Goal: Task Accomplishment & Management: Manage account settings

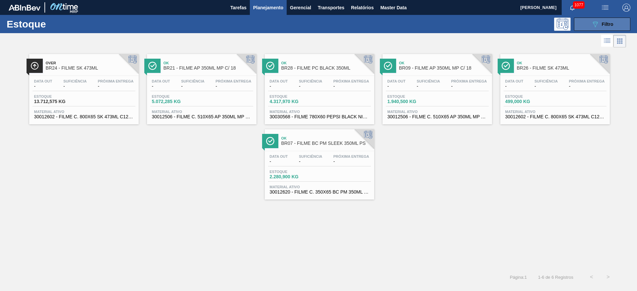
click at [603, 23] on span "Filtro" at bounding box center [608, 24] width 12 height 5
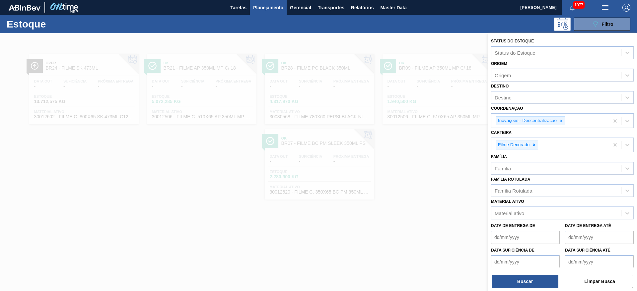
click at [429, 238] on div at bounding box center [318, 178] width 637 height 291
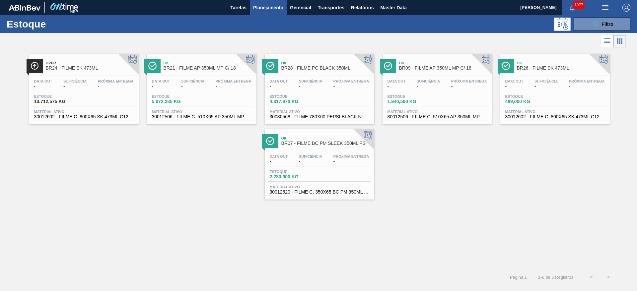
click at [181, 84] on span "-" at bounding box center [192, 86] width 23 height 5
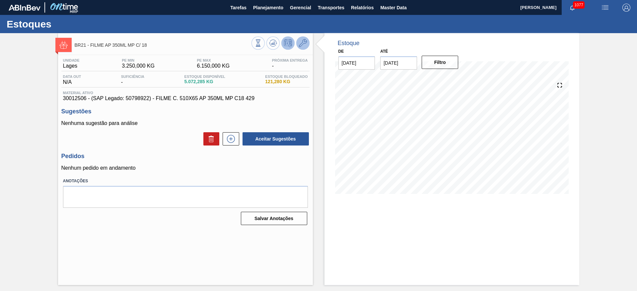
click at [304, 44] on icon at bounding box center [303, 43] width 8 height 8
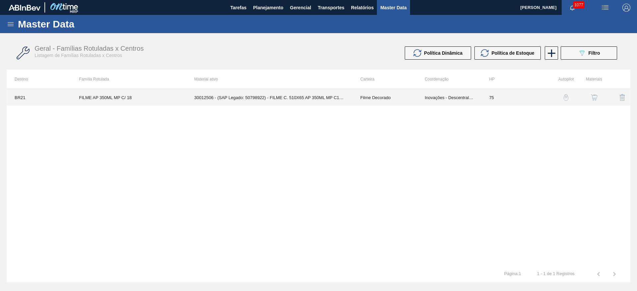
click at [281, 98] on td "30012506 - (SAP Legado: 50798922) - FILME C. 510X65 AP 350ML MP C18 429" at bounding box center [270, 97] width 166 height 17
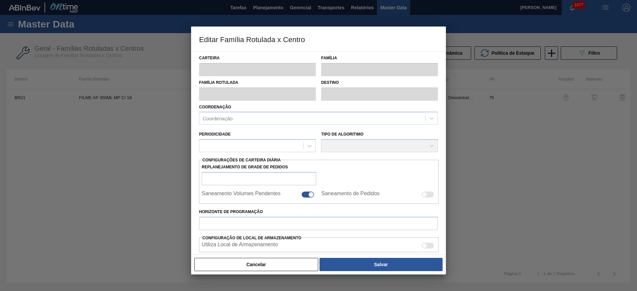
type input "Filme Decorado"
type input "FILME AP 350ML MP C/ 18"
type input "BR21 - Lages"
type input "75"
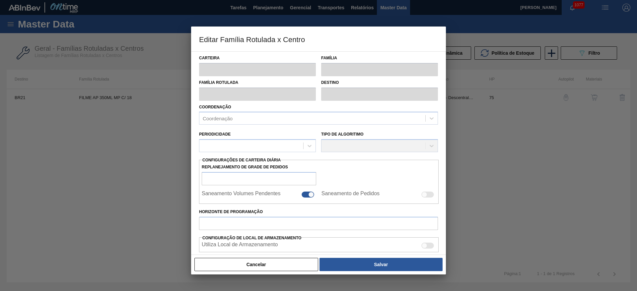
type input "3.250"
type input "6.150"
type input "100"
type input "6.150,000"
checkbox input "true"
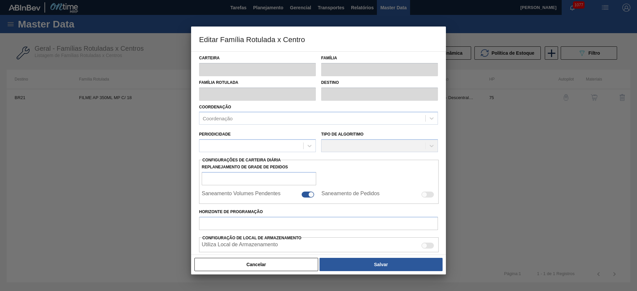
checkbox input "true"
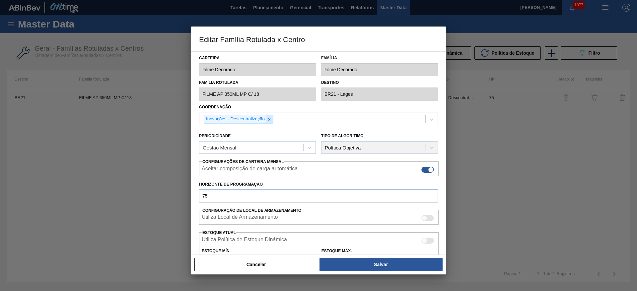
click at [270, 119] on icon at bounding box center [269, 119] width 5 height 5
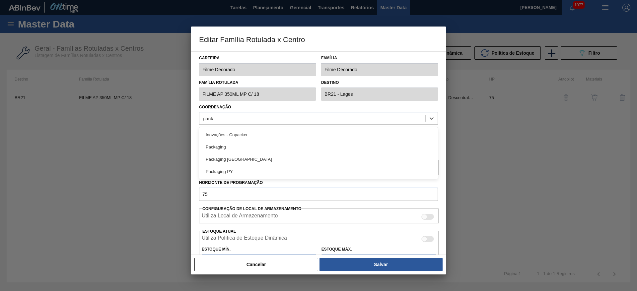
type input "packa"
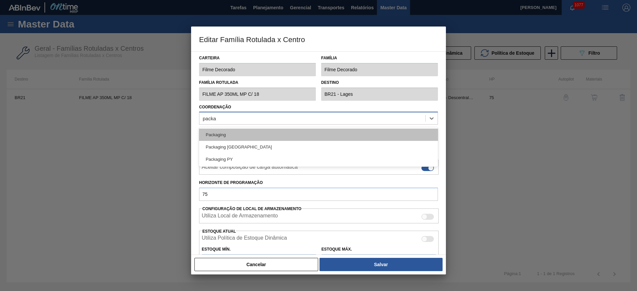
click at [224, 132] on div "Packaging" at bounding box center [318, 135] width 239 height 12
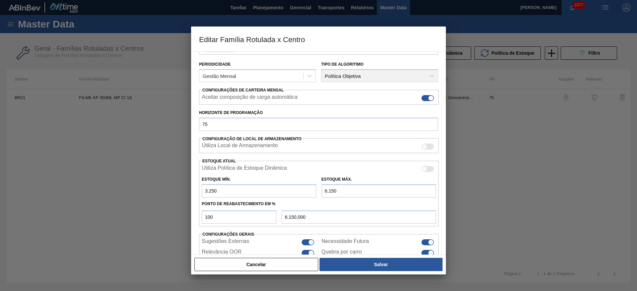
scroll to position [101, 0]
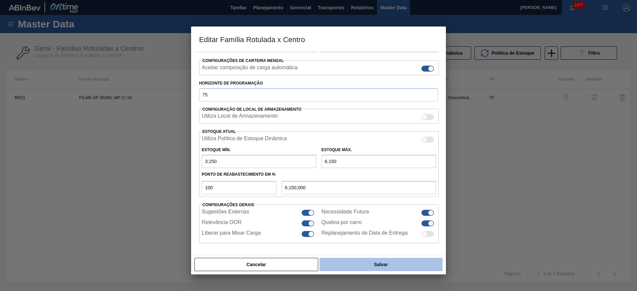
click at [345, 265] on button "Salvar" at bounding box center [381, 264] width 123 height 13
click at [373, 262] on button "Salvar" at bounding box center [381, 264] width 123 height 13
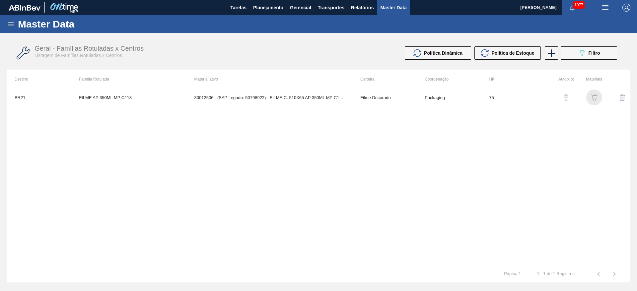
click at [591, 98] on img "button" at bounding box center [594, 97] width 7 height 7
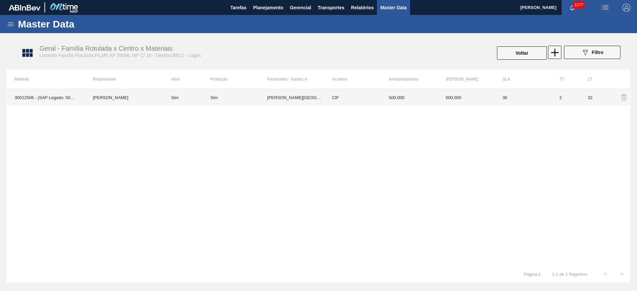
click at [123, 100] on td "[PERSON_NAME]" at bounding box center [124, 97] width 78 height 17
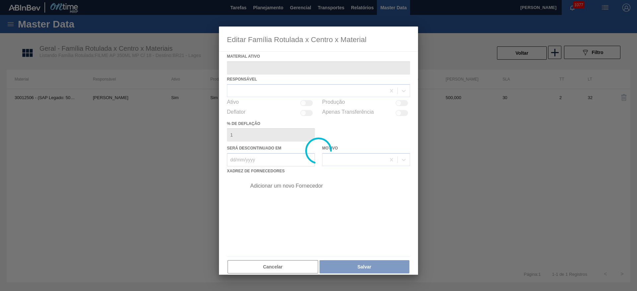
type ativo "30012506 - (SAP Legado: 50798922) - FILME C. 510X65 AP 350ML MP C18 429"
checkbox input "true"
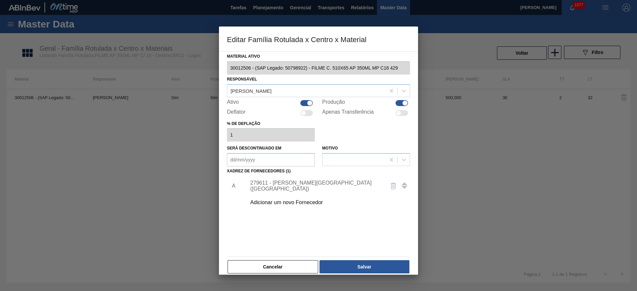
click at [274, 188] on div "279611 - [PERSON_NAME][GEOGRAPHIC_DATA] ([GEOGRAPHIC_DATA])" at bounding box center [315, 186] width 130 height 12
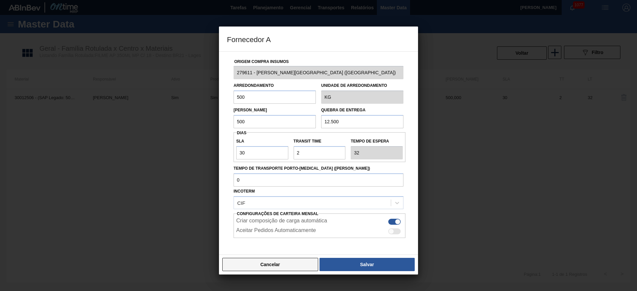
click at [274, 267] on button "Cancelar" at bounding box center [270, 264] width 96 height 13
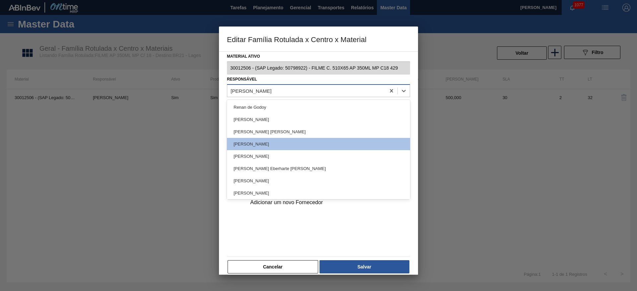
click at [249, 93] on div "[PERSON_NAME]" at bounding box center [251, 91] width 41 height 6
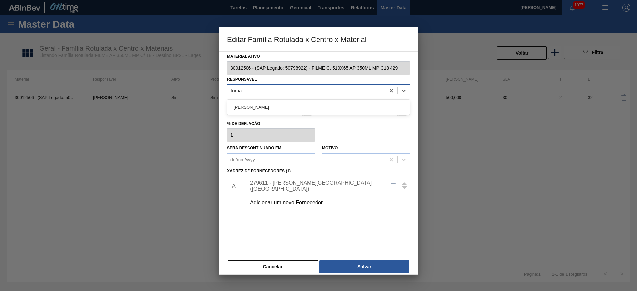
type input "[PERSON_NAME]"
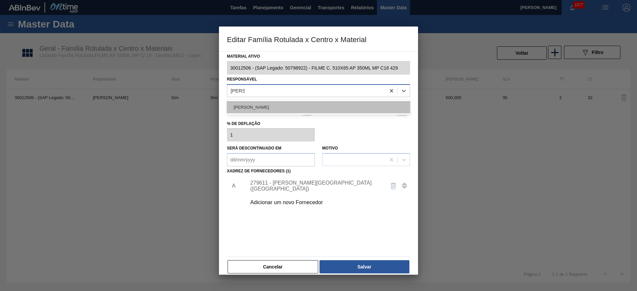
click at [252, 110] on div "[PERSON_NAME]" at bounding box center [318, 107] width 183 height 12
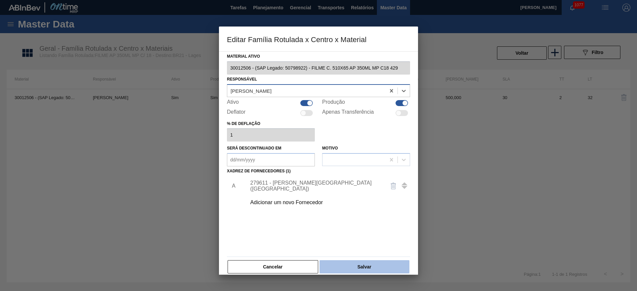
click at [353, 268] on button "Salvar" at bounding box center [365, 267] width 90 height 13
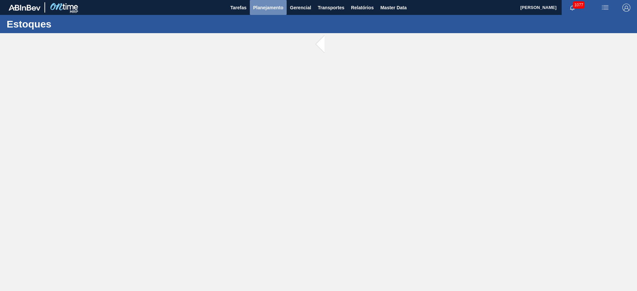
click at [276, 10] on span "Planejamento" at bounding box center [268, 8] width 30 height 8
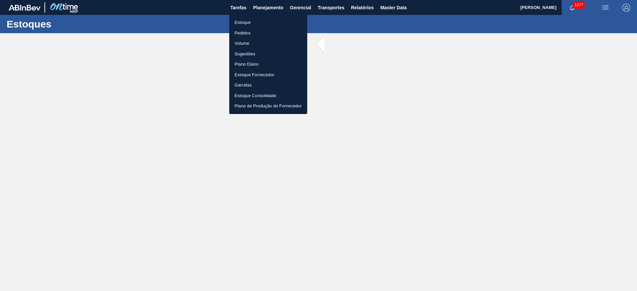
click at [250, 22] on li "Estoque" at bounding box center [268, 22] width 78 height 11
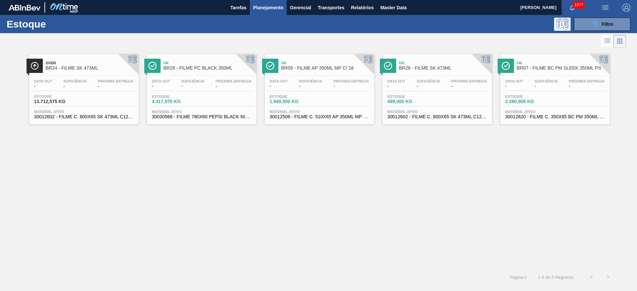
click at [186, 83] on span "Suficiência" at bounding box center [192, 81] width 23 height 4
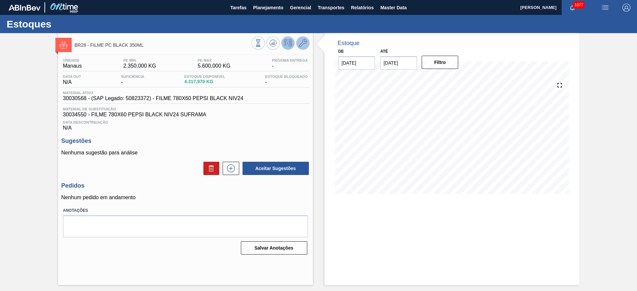
click at [304, 44] on icon at bounding box center [303, 43] width 8 height 8
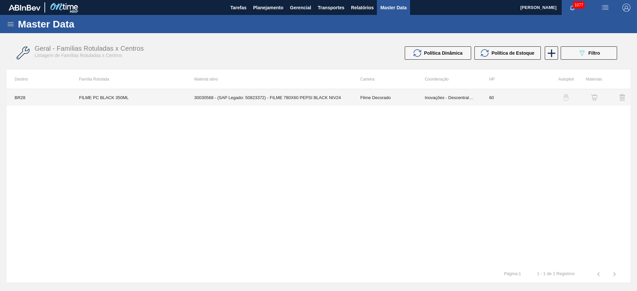
click at [434, 98] on td "Inovações - Descentralização" at bounding box center [449, 97] width 64 height 17
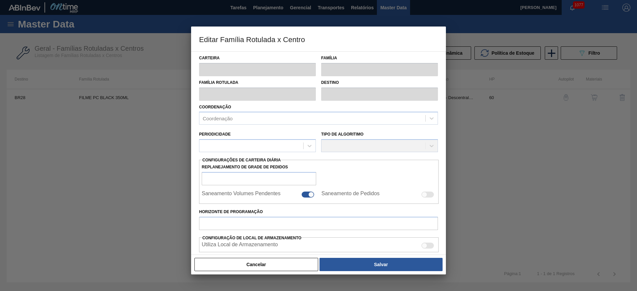
type input "Filme Decorado"
type input "FILME PC BLACK 350ML"
type input "BR28 - Manaus"
type input "60"
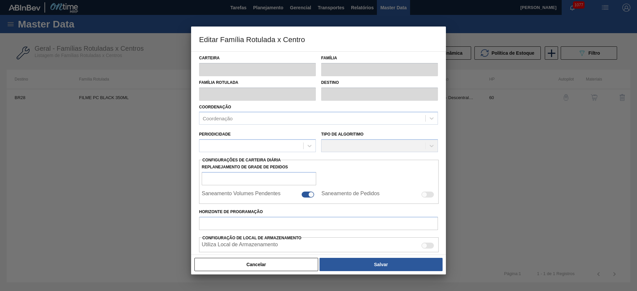
type input "2.350"
type input "5.600"
type input "100"
type input "5.600,000"
checkbox input "true"
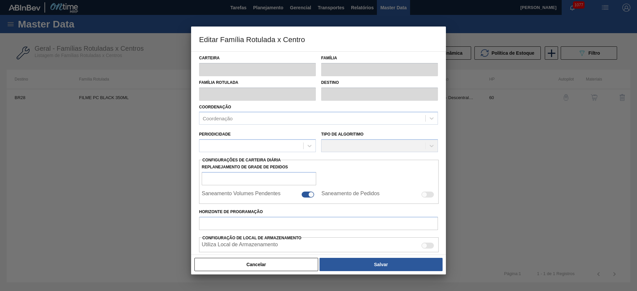
checkbox input "true"
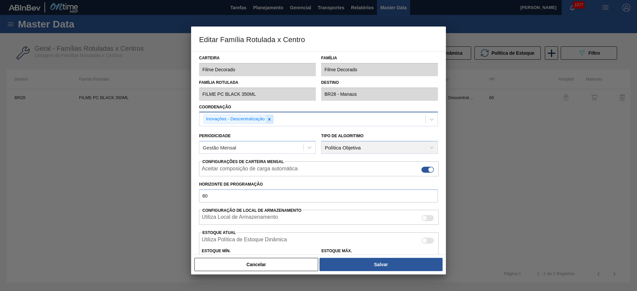
click at [271, 118] on icon at bounding box center [269, 119] width 5 height 5
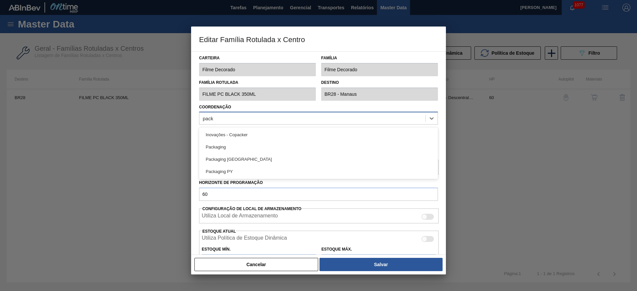
type input "packa"
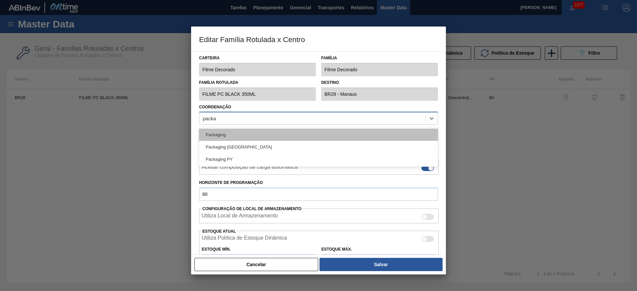
click at [235, 139] on div "Packaging" at bounding box center [318, 135] width 239 height 12
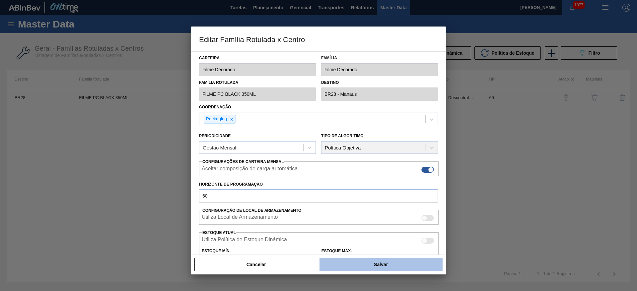
click at [379, 263] on button "Salvar" at bounding box center [381, 264] width 123 height 13
click at [383, 265] on button "Salvar" at bounding box center [381, 264] width 123 height 13
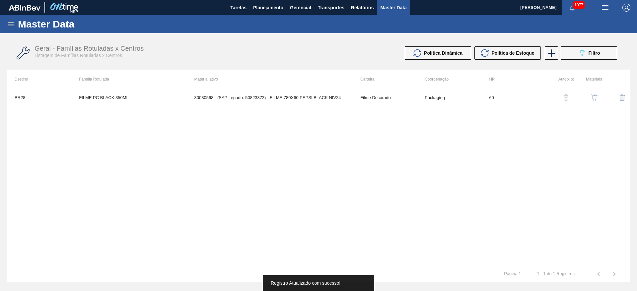
click at [593, 96] on img "button" at bounding box center [594, 97] width 7 height 7
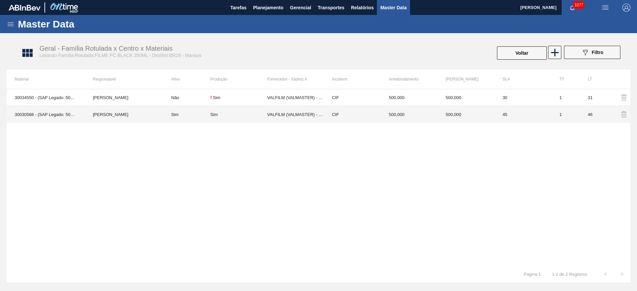
click at [132, 114] on td "[PERSON_NAME]" at bounding box center [124, 114] width 78 height 17
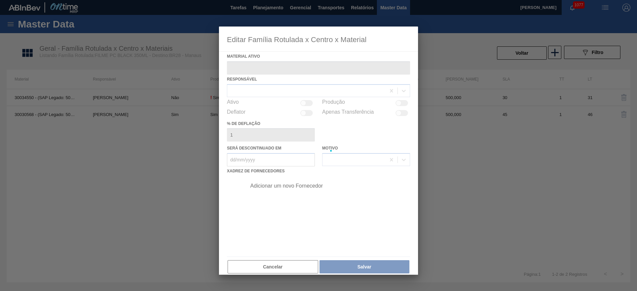
type ativo "30030568 - (SAP Legado: 50823372) - FILME 780X60 PEPSI BLACK NIV24"
checkbox input "true"
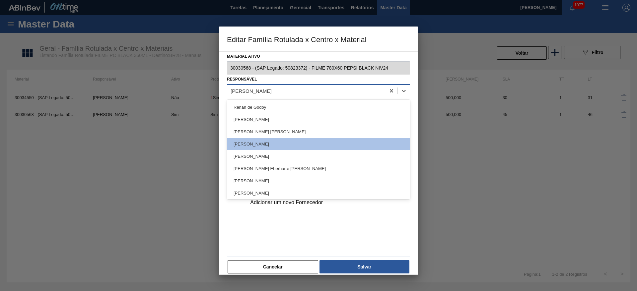
click at [251, 91] on div "[PERSON_NAME]" at bounding box center [251, 91] width 41 height 6
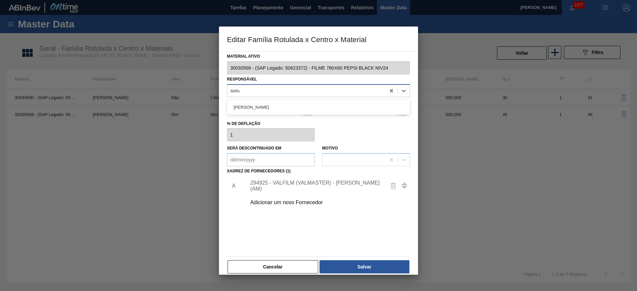
type input "[PERSON_NAME]"
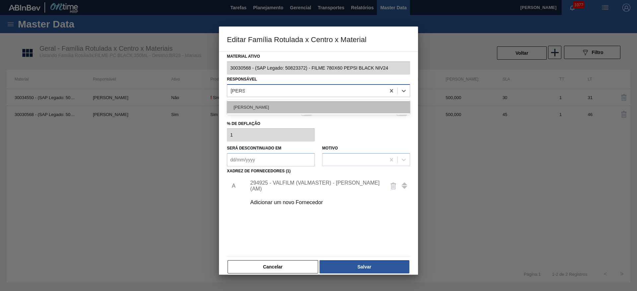
click at [274, 109] on div "[PERSON_NAME]" at bounding box center [318, 107] width 183 height 12
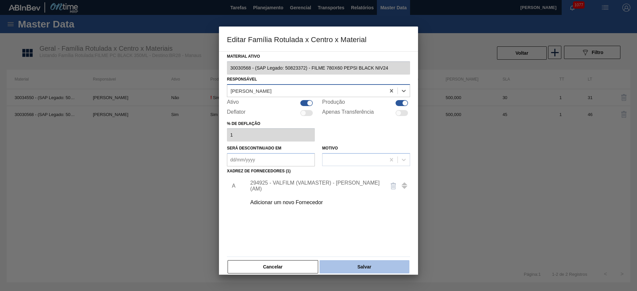
click at [337, 265] on button "Salvar" at bounding box center [365, 267] width 90 height 13
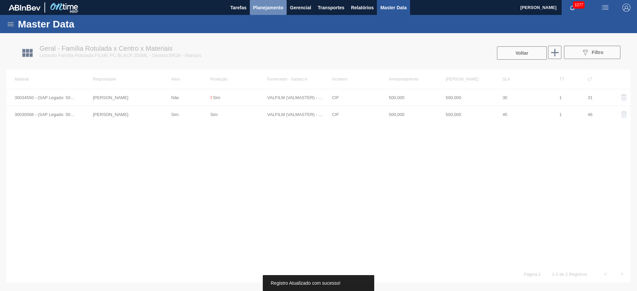
click at [266, 9] on span "Planejamento" at bounding box center [268, 8] width 30 height 8
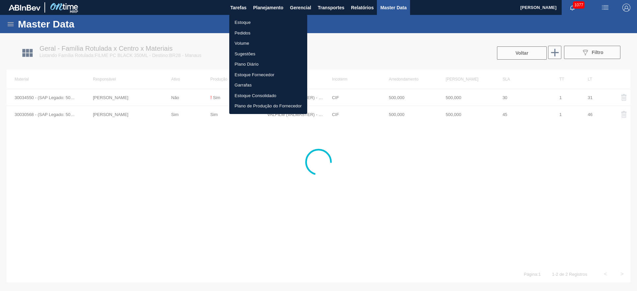
click at [246, 23] on li "Estoque" at bounding box center [268, 22] width 78 height 11
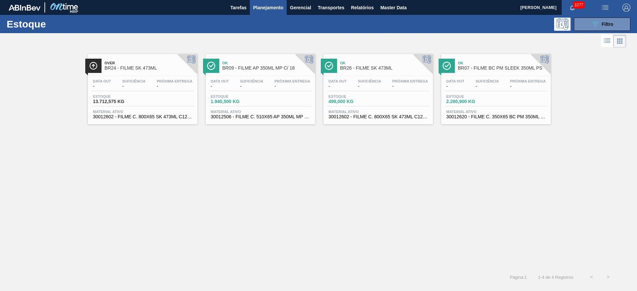
click at [243, 82] on span "Suficiência" at bounding box center [251, 81] width 23 height 4
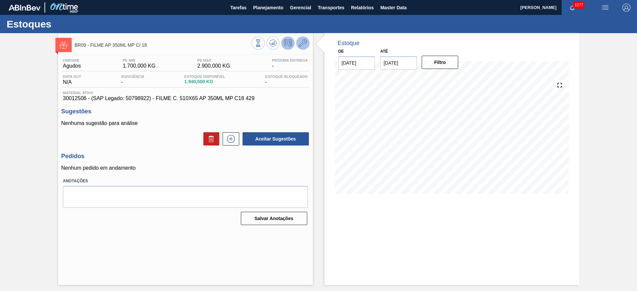
click at [302, 44] on icon at bounding box center [303, 43] width 8 height 8
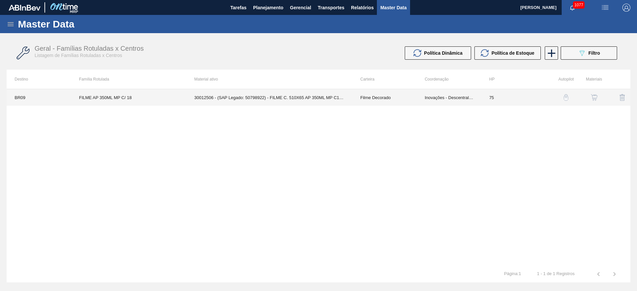
click at [316, 103] on td "30012506 - (SAP Legado: 50798922) - FILME C. 510X65 AP 350ML MP C18 429" at bounding box center [270, 97] width 166 height 17
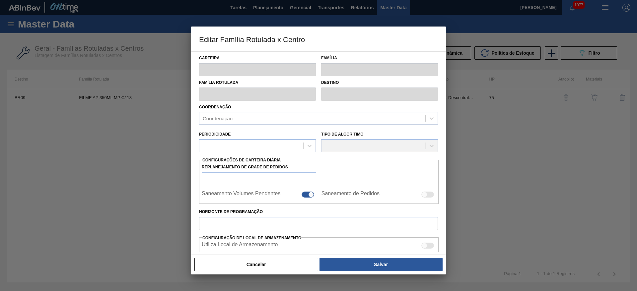
type input "Filme Decorado"
type input "FILME AP 350ML MP C/ 18"
type input "BR09 - Agudos"
type input "75"
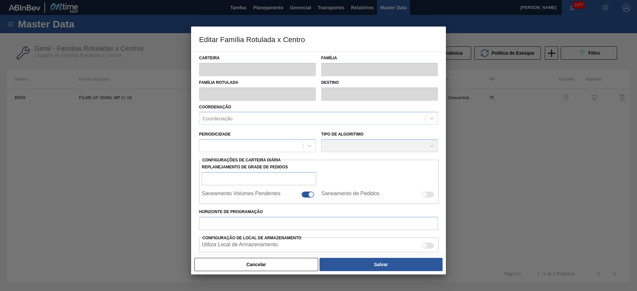
type input "1.700"
type input "2.900"
type input "100"
type input "2.900,000"
checkbox input "true"
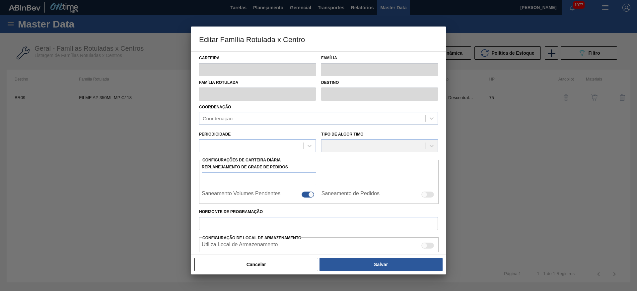
checkbox input "true"
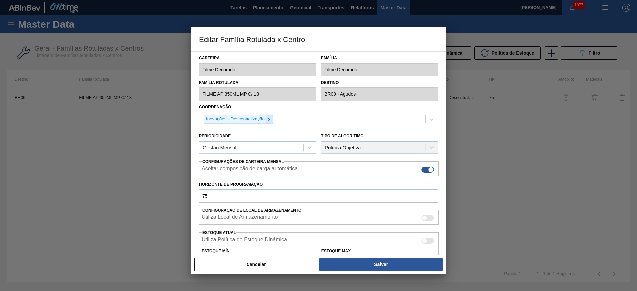
click at [268, 120] on icon at bounding box center [269, 119] width 5 height 5
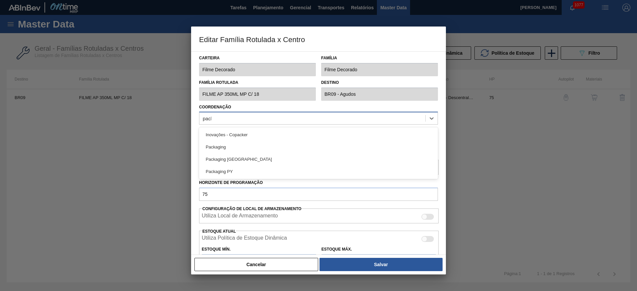
type input "packa"
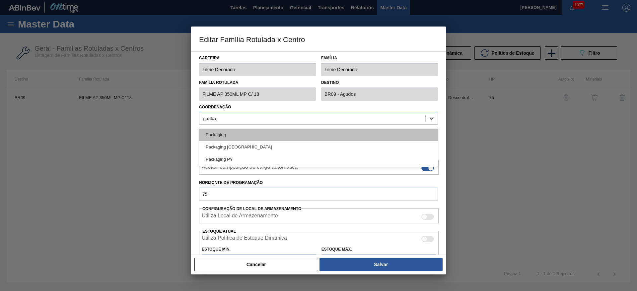
click at [213, 138] on div "Packaging" at bounding box center [318, 135] width 239 height 12
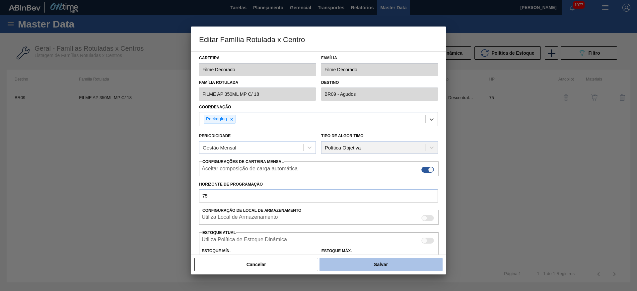
click at [357, 263] on button "Salvar" at bounding box center [381, 264] width 123 height 13
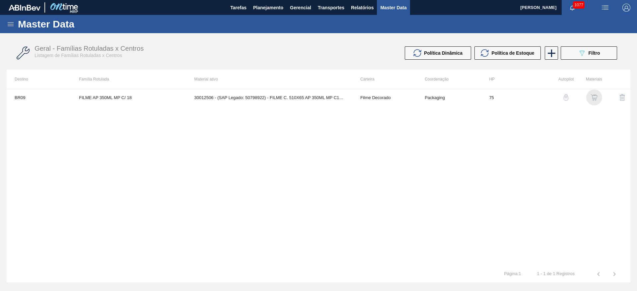
click at [597, 96] on img "button" at bounding box center [594, 97] width 7 height 7
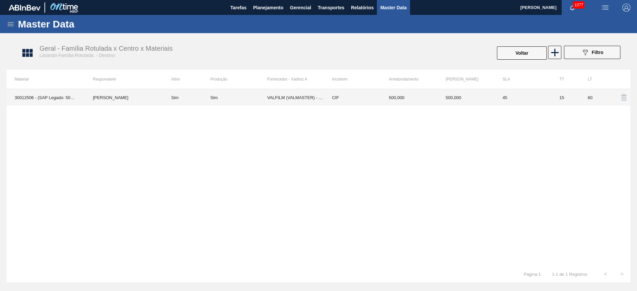
click at [122, 101] on td "[PERSON_NAME]" at bounding box center [124, 97] width 78 height 17
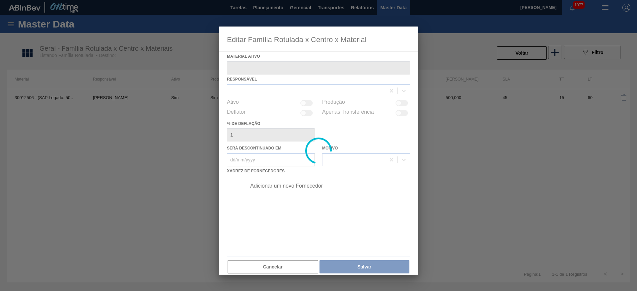
type ativo "30012506 - (SAP Legado: 50798922) - FILME C. 510X65 AP 350ML MP C18 429"
checkbox input "true"
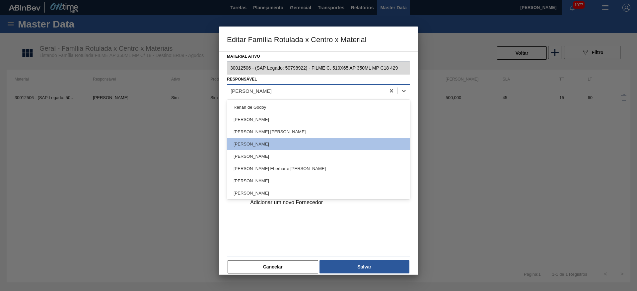
click at [245, 93] on div "[PERSON_NAME]" at bounding box center [251, 91] width 41 height 6
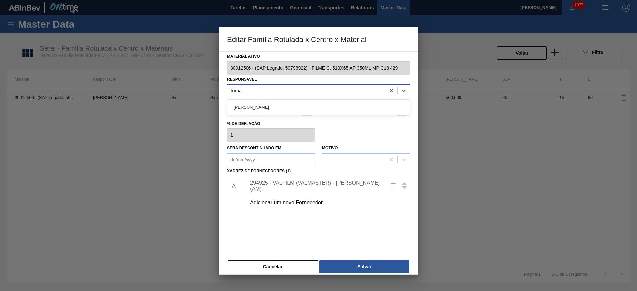
type input "[PERSON_NAME]"
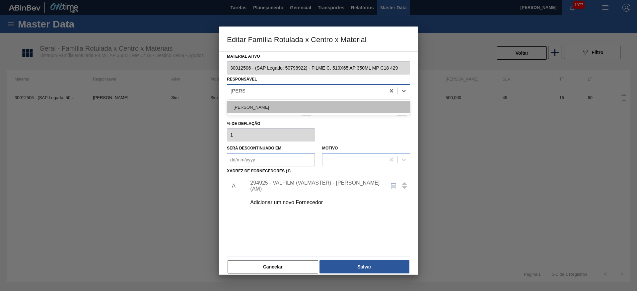
click at [273, 104] on div "[PERSON_NAME]" at bounding box center [318, 107] width 183 height 12
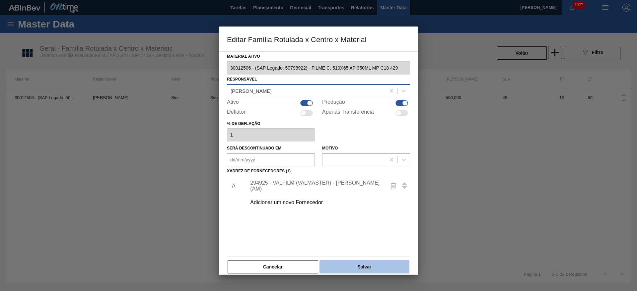
click at [351, 271] on button "Salvar" at bounding box center [365, 267] width 90 height 13
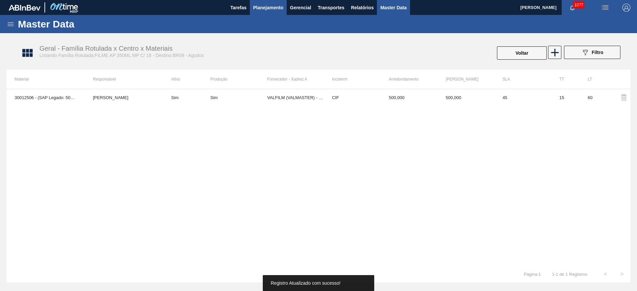
click at [269, 10] on span "Planejamento" at bounding box center [268, 8] width 30 height 8
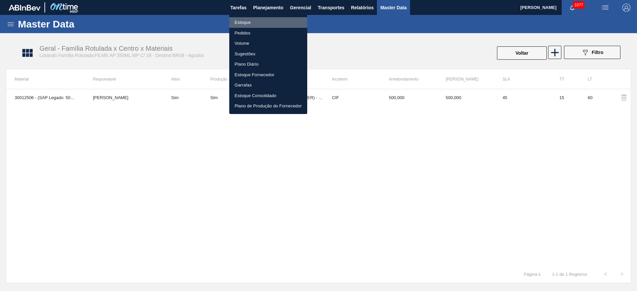
click at [237, 23] on li "Estoque" at bounding box center [268, 22] width 78 height 11
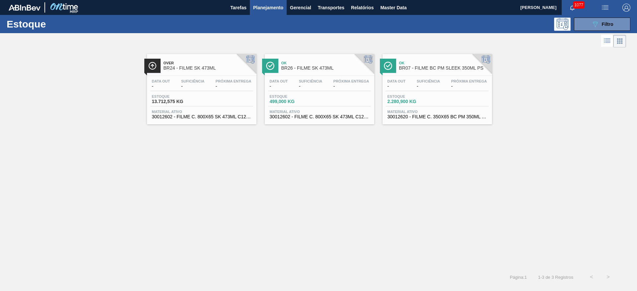
click at [292, 96] on span "Estoque" at bounding box center [293, 97] width 46 height 4
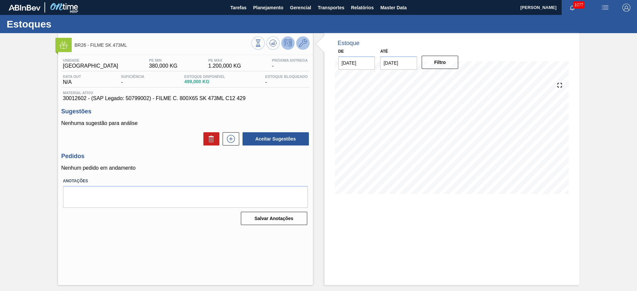
click at [305, 43] on icon at bounding box center [303, 43] width 8 height 8
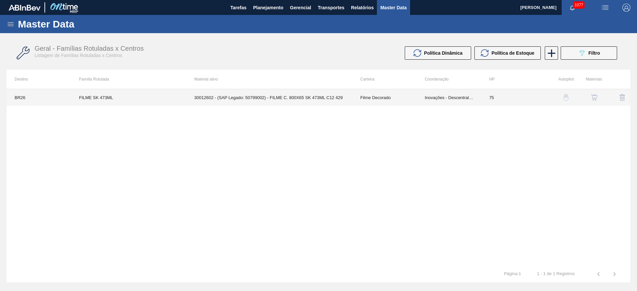
click at [332, 96] on td "30012602 - (SAP Legado: 50799002) - FILME C. 800X65 SK 473ML C12 429" at bounding box center [270, 97] width 166 height 17
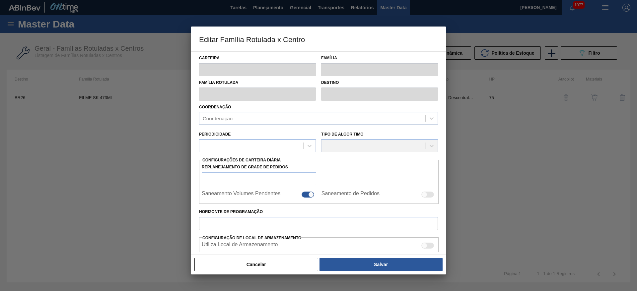
type input "Filme Decorado"
type input "FILME SK 473ML"
type input "BR26 - [GEOGRAPHIC_DATA]"
type input "75"
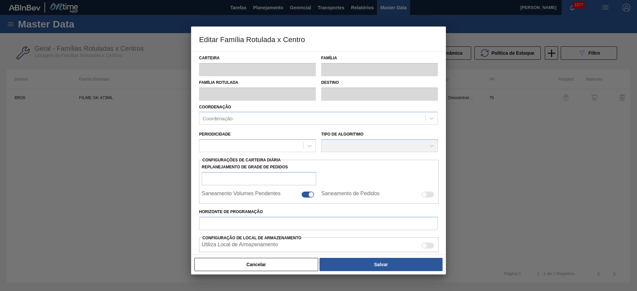
type input "380"
type input "1.200"
type input "100"
type input "1.200,000"
checkbox input "true"
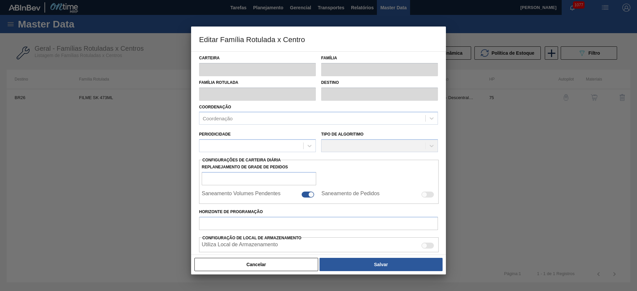
checkbox input "true"
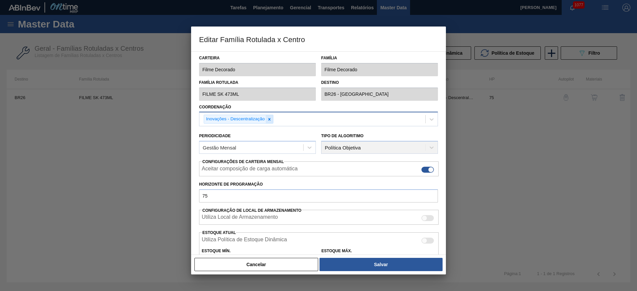
click at [270, 116] on div at bounding box center [269, 119] width 7 height 8
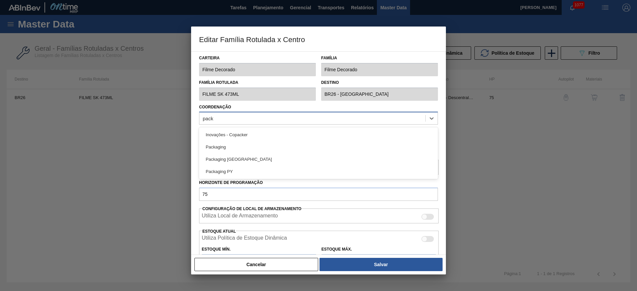
type input "packa"
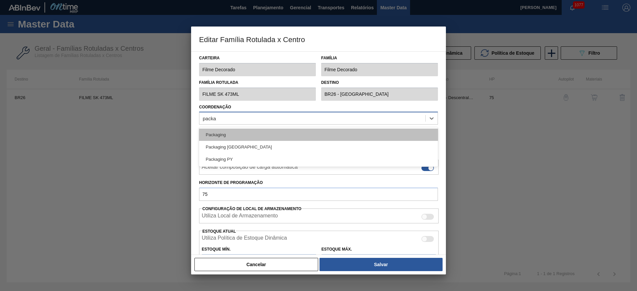
click at [227, 133] on div "Packaging" at bounding box center [318, 135] width 239 height 12
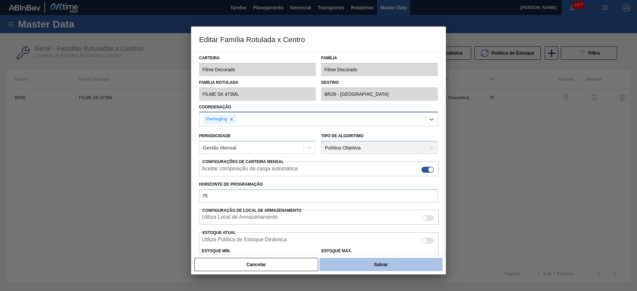
click at [373, 267] on button "Salvar" at bounding box center [381, 264] width 123 height 13
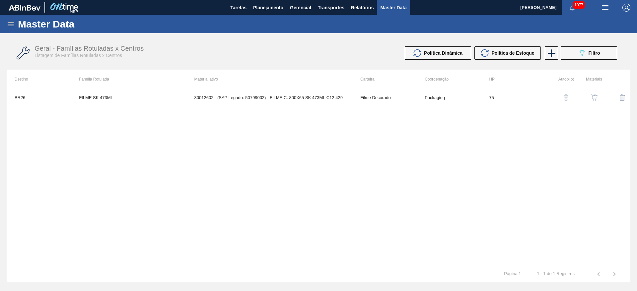
click at [593, 98] on img "button" at bounding box center [594, 97] width 7 height 7
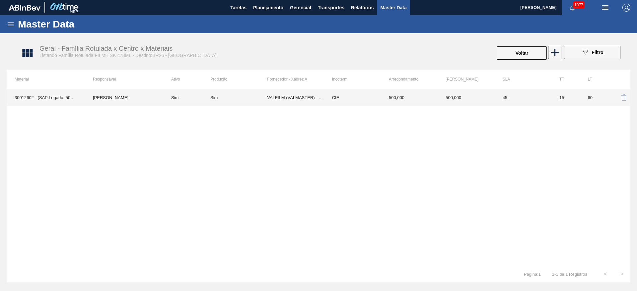
click at [109, 97] on td "[PERSON_NAME]" at bounding box center [124, 97] width 78 height 17
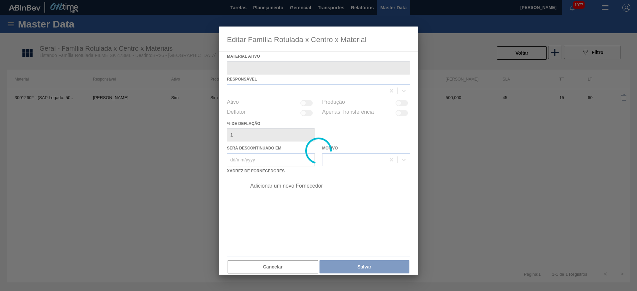
type ativo "30012602 - (SAP Legado: 50799002) - FILME C. 800X65 SK 473ML C12 429"
checkbox input "true"
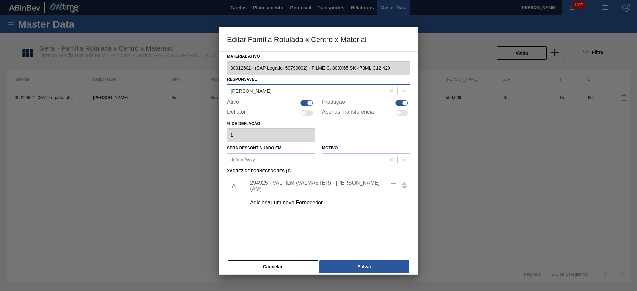
click at [249, 88] on div "[PERSON_NAME]" at bounding box center [251, 91] width 41 height 6
type input "[PERSON_NAME]"
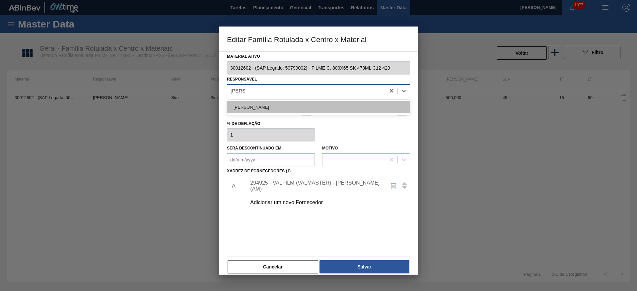
click at [274, 103] on div "[PERSON_NAME]" at bounding box center [318, 107] width 183 height 12
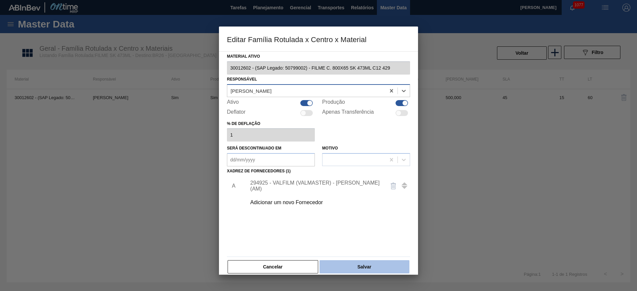
click at [377, 269] on button "Salvar" at bounding box center [365, 267] width 90 height 13
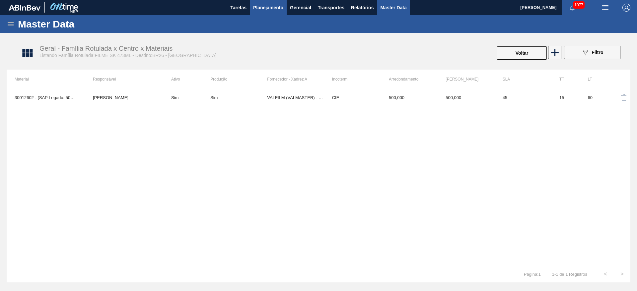
click at [267, 7] on span "Planejamento" at bounding box center [268, 8] width 30 height 8
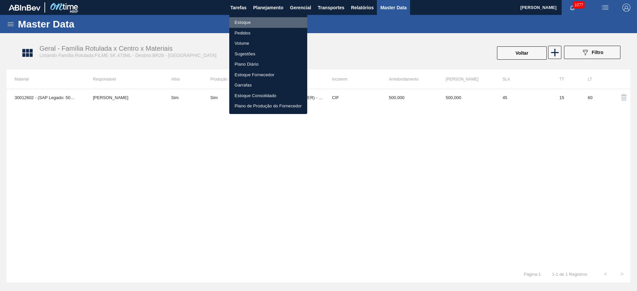
click at [239, 21] on li "Estoque" at bounding box center [268, 22] width 78 height 11
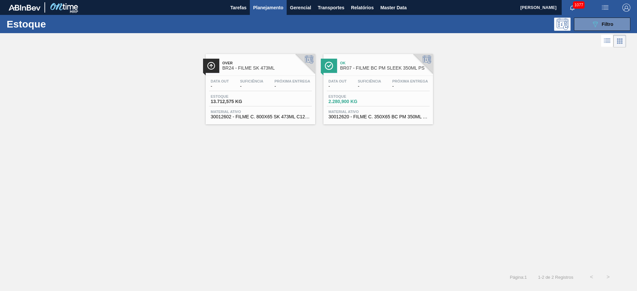
click at [358, 80] on span "Suficiência" at bounding box center [369, 81] width 23 height 4
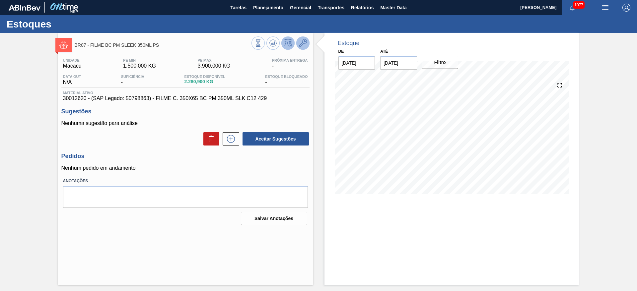
click at [305, 40] on icon at bounding box center [303, 43] width 8 height 8
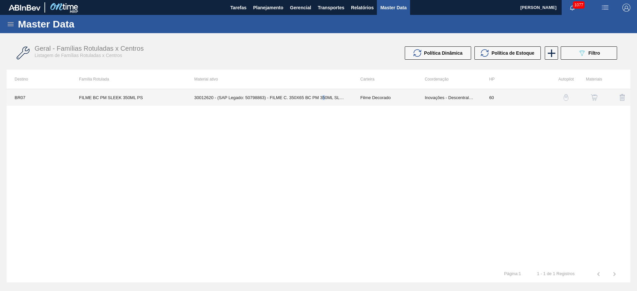
click at [324, 102] on td "30012620 - (SAP Legado: 50798863) - FILME C. 350X65 BC PM 350ML SLK C12 429" at bounding box center [270, 97] width 166 height 17
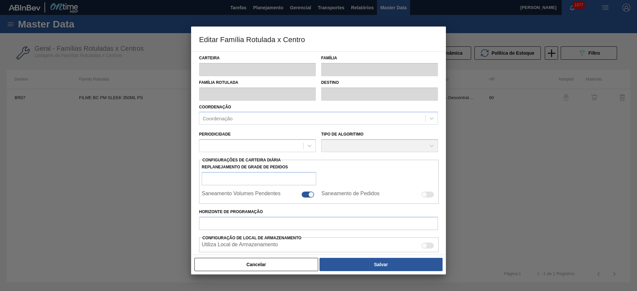
type input "Filme Decorado"
type input "FILME BC PM SLEEK 350ML PS"
type input "BR07 - Macacu"
type input "60"
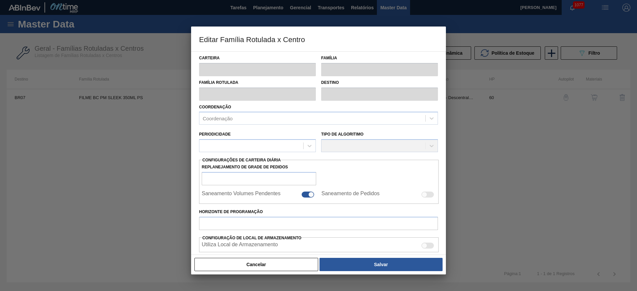
type input "1.500"
type input "3.900"
type input "100"
type input "3.900,000"
checkbox input "true"
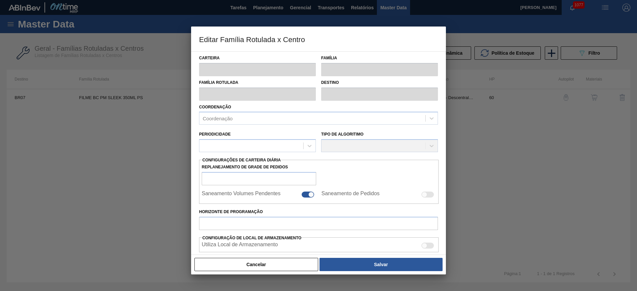
checkbox input "true"
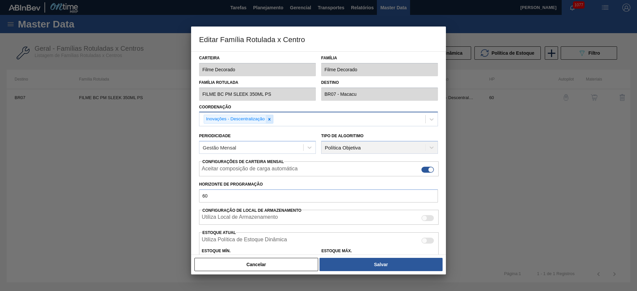
click at [269, 119] on icon at bounding box center [270, 119] width 2 height 2
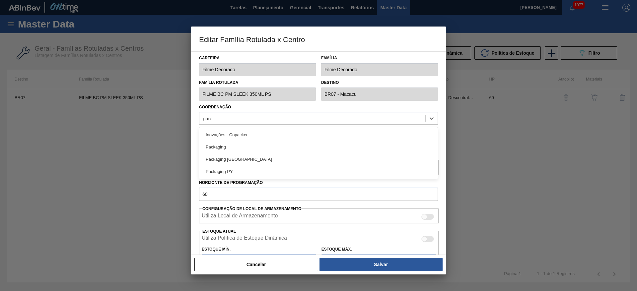
type input "packa"
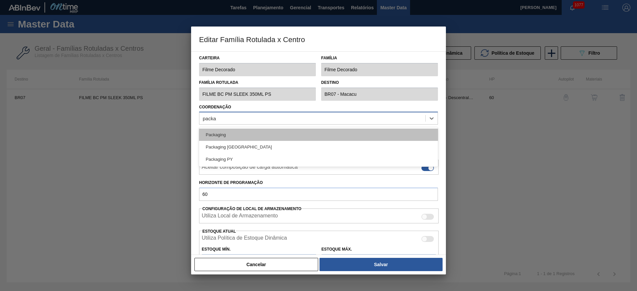
click at [230, 136] on div "Packaging" at bounding box center [318, 135] width 239 height 12
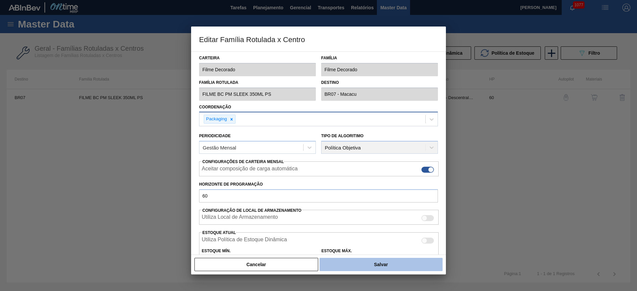
click at [343, 263] on button "Salvar" at bounding box center [381, 264] width 123 height 13
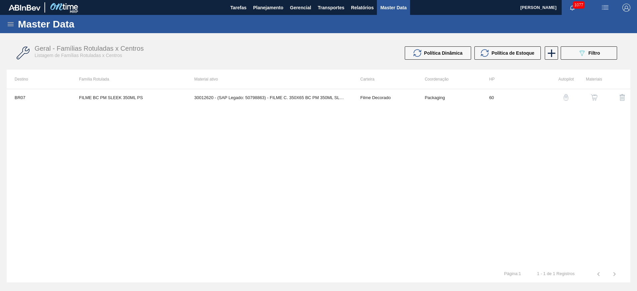
click at [597, 95] on img "button" at bounding box center [594, 97] width 7 height 7
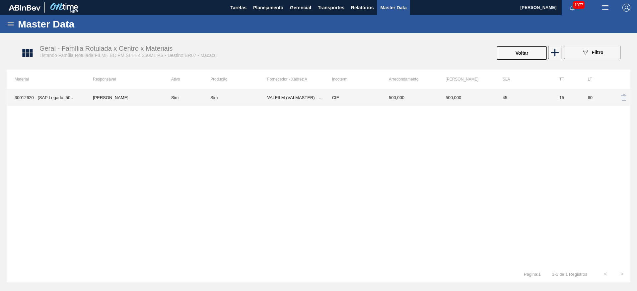
click at [590, 96] on td "60" at bounding box center [594, 97] width 29 height 17
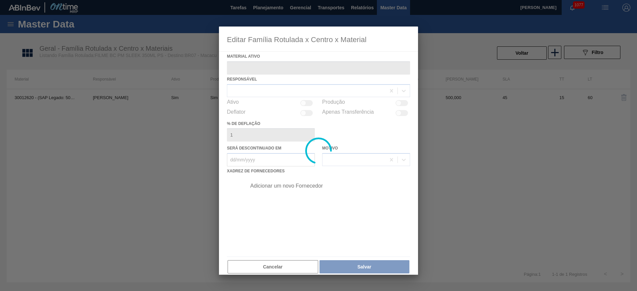
type ativo "30012620 - (SAP Legado: 50798863) - FILME C. 350X65 BC PM 350ML SLK C12 429"
checkbox input "true"
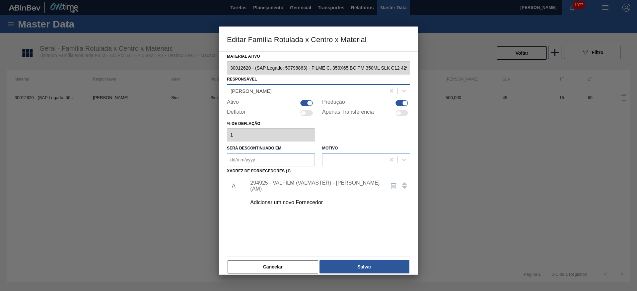
click at [262, 94] on div "[PERSON_NAME]" at bounding box center [306, 91] width 158 height 10
type input "[PERSON_NAME]"
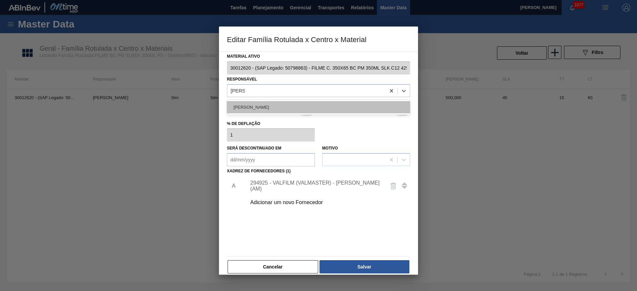
click at [250, 106] on div "[PERSON_NAME]" at bounding box center [318, 107] width 183 height 12
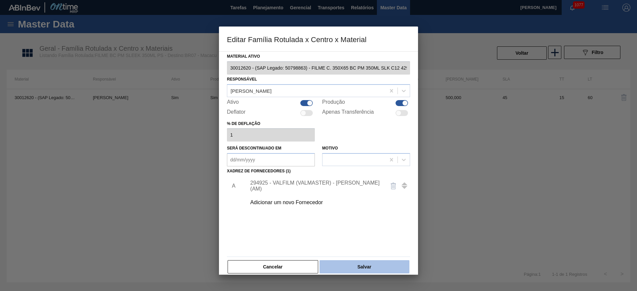
click at [345, 271] on button "Salvar" at bounding box center [365, 267] width 90 height 13
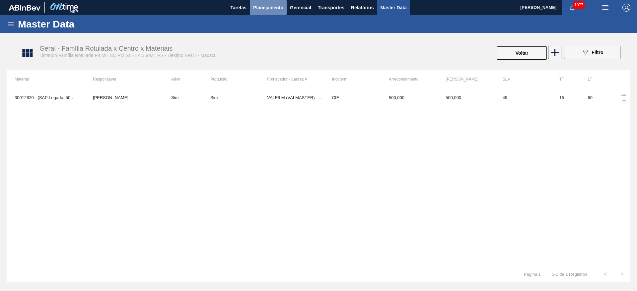
click at [272, 5] on span "Planejamento" at bounding box center [268, 8] width 30 height 8
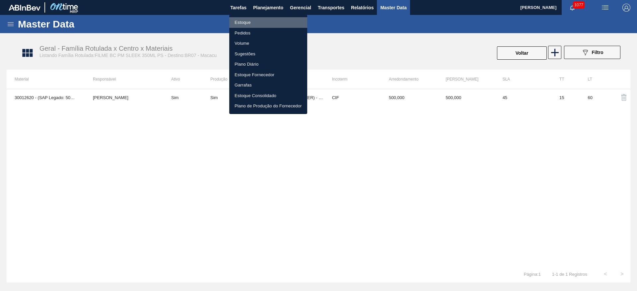
click at [241, 21] on li "Estoque" at bounding box center [268, 22] width 78 height 11
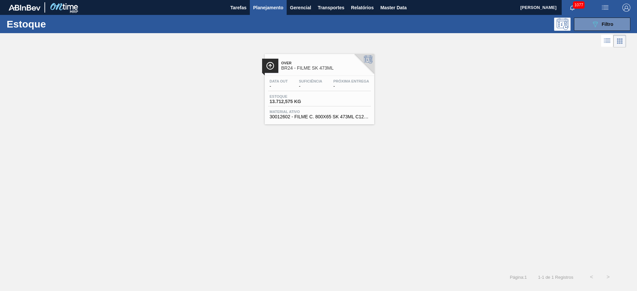
drag, startPoint x: 601, startPoint y: 27, endPoint x: 572, endPoint y: 55, distance: 40.6
click at [601, 26] on div "089F7B8B-B2A5-4AFE-B5C0-19BA573D28AC Filtro" at bounding box center [602, 24] width 22 height 8
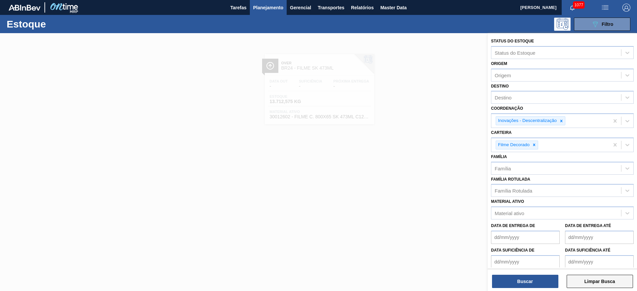
click at [587, 283] on button "Limpar Busca" at bounding box center [600, 281] width 66 height 13
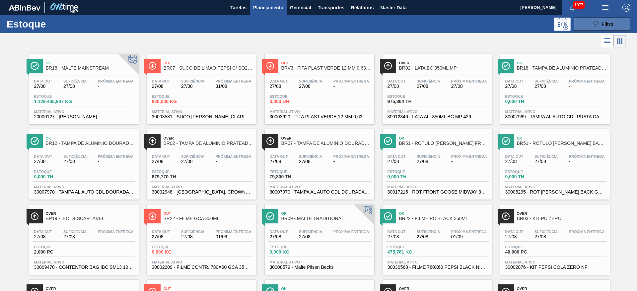
drag, startPoint x: 606, startPoint y: 23, endPoint x: 593, endPoint y: 26, distance: 13.2
click at [606, 23] on span "Filtro" at bounding box center [608, 24] width 12 height 5
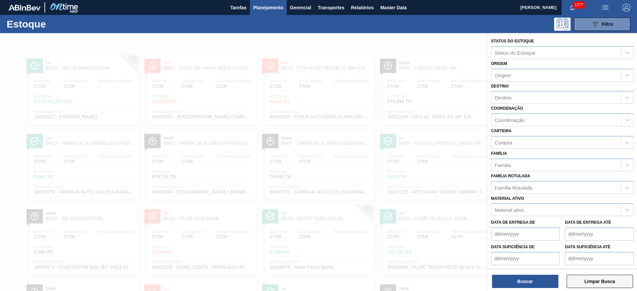
click at [600, 283] on button "Limpar Busca" at bounding box center [600, 281] width 66 height 13
